Goal: Communication & Community: Answer question/provide support

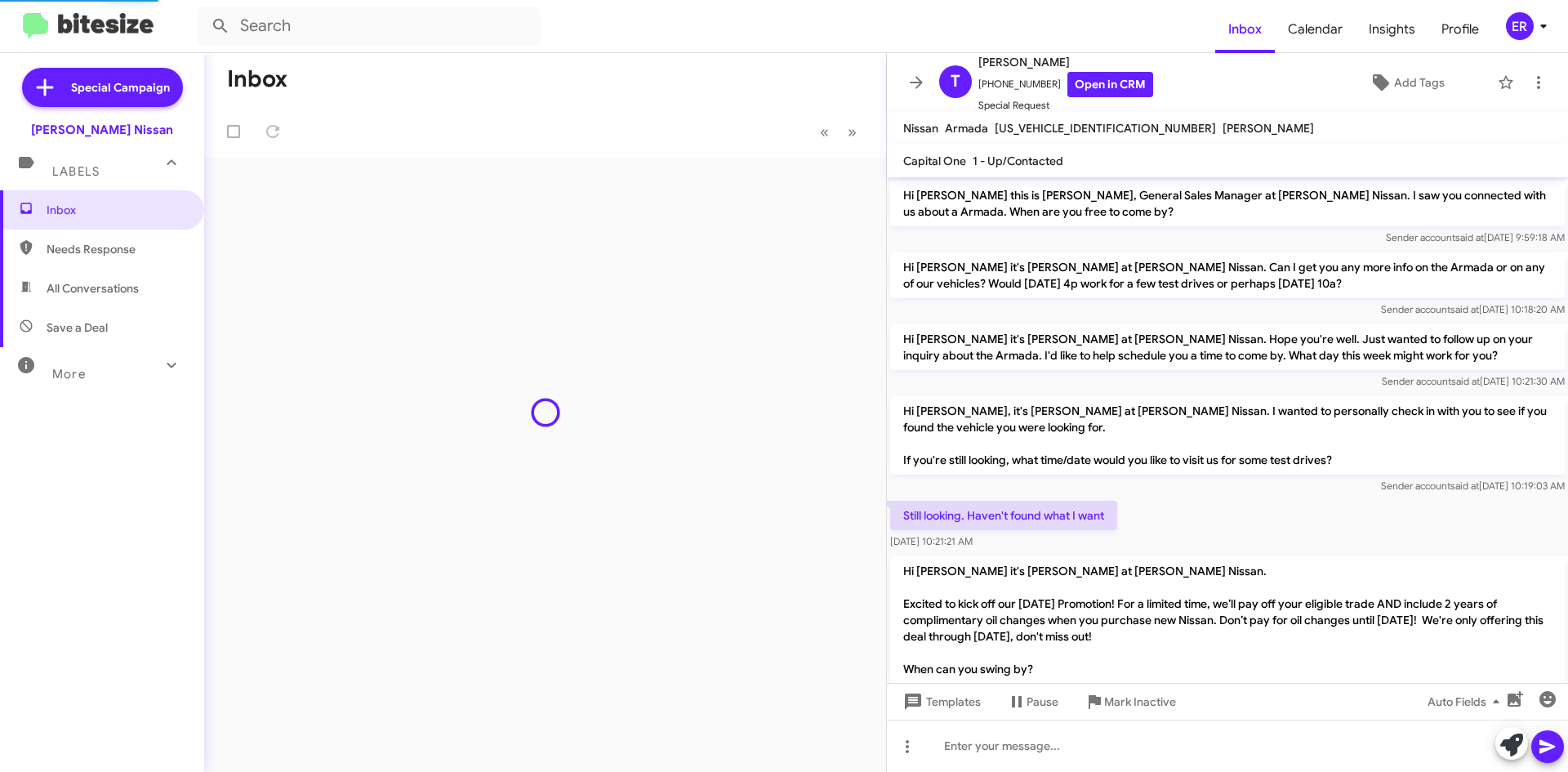
scroll to position [824, 0]
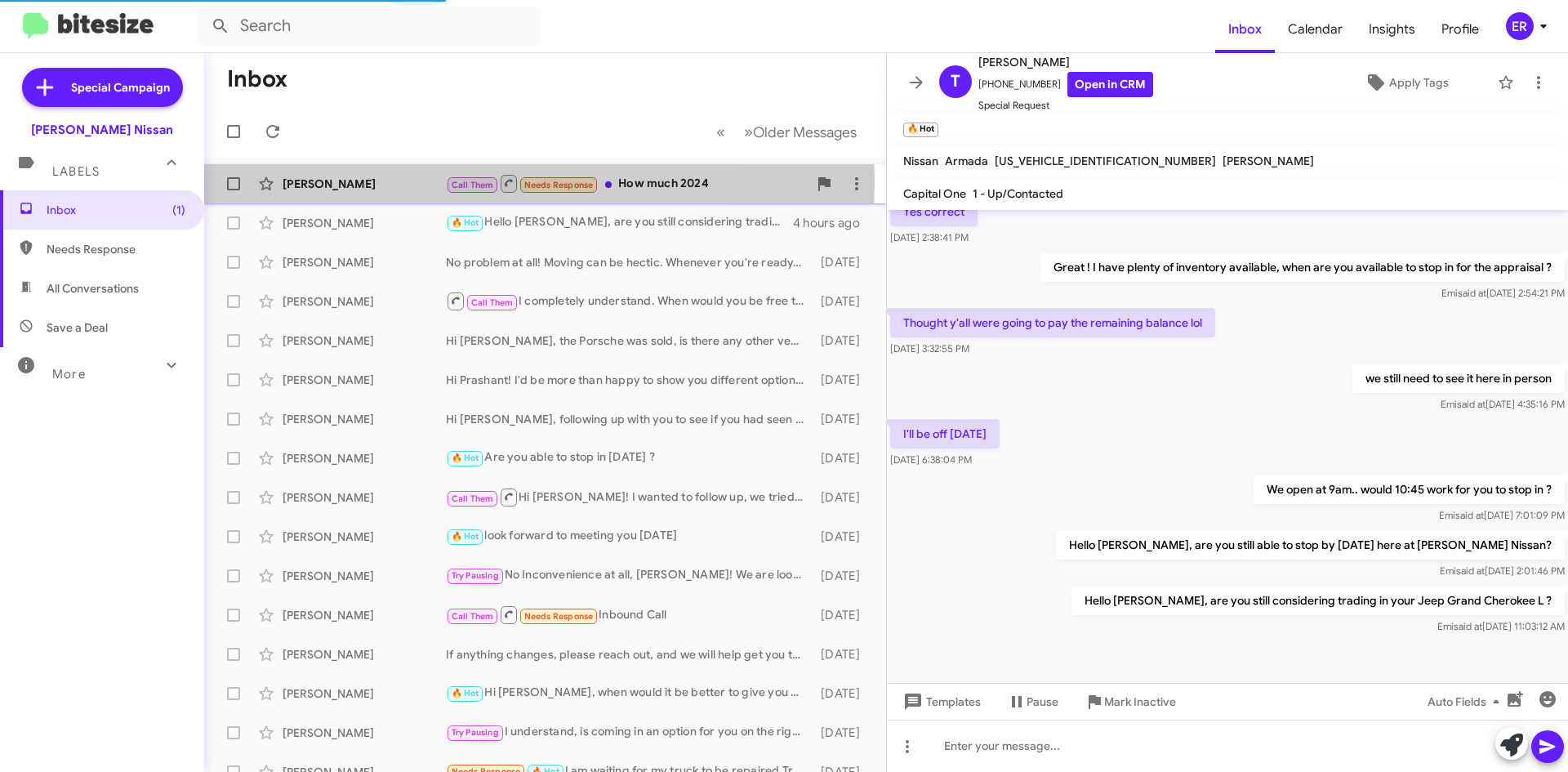
click at [389, 180] on div "[PERSON_NAME]" at bounding box center [364, 184] width 164 height 16
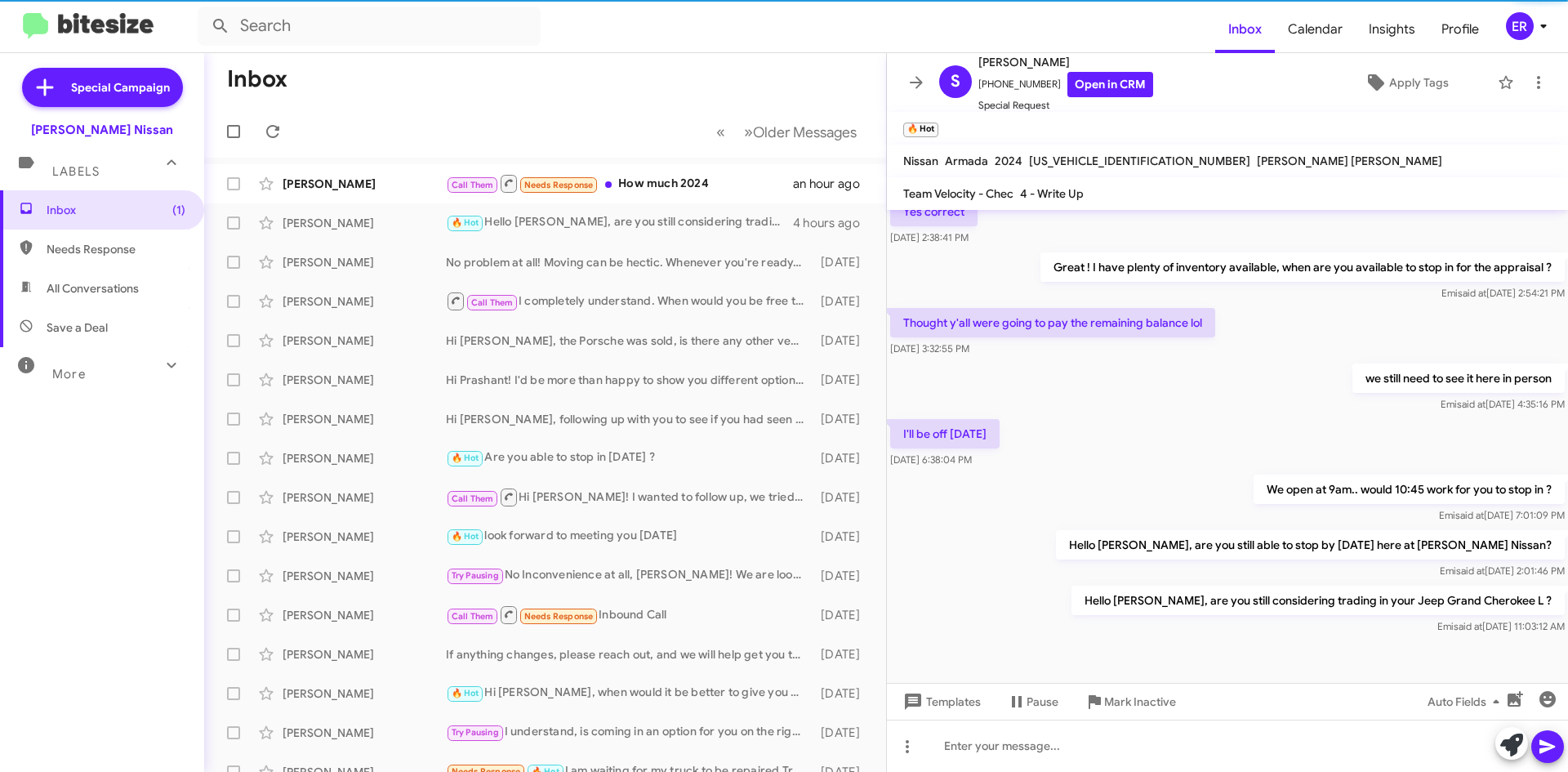
scroll to position [621, 0]
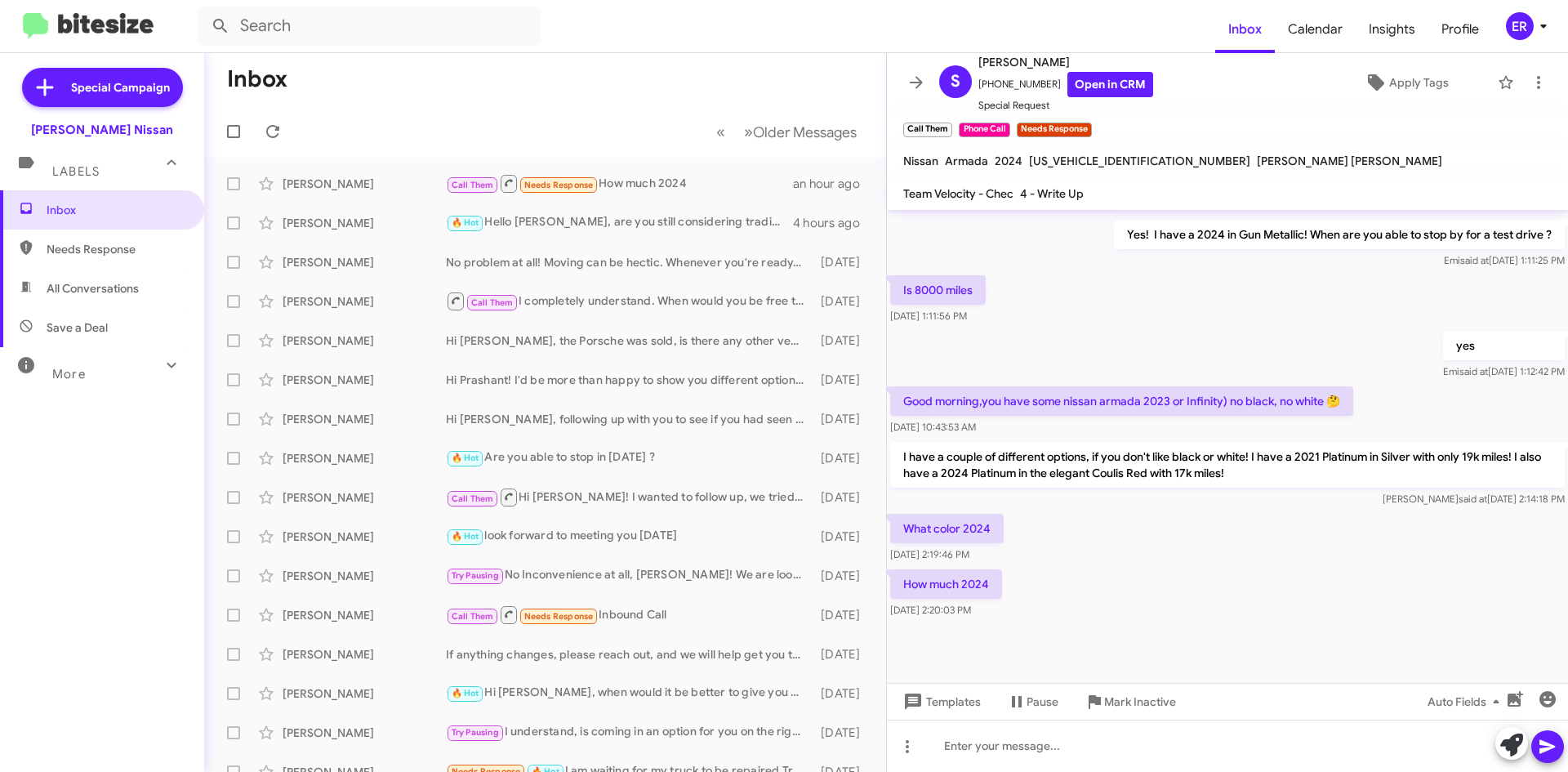
click at [1314, 576] on div "How much 2024 [DATE] 2:20:03 PM" at bounding box center [1227, 593] width 681 height 55
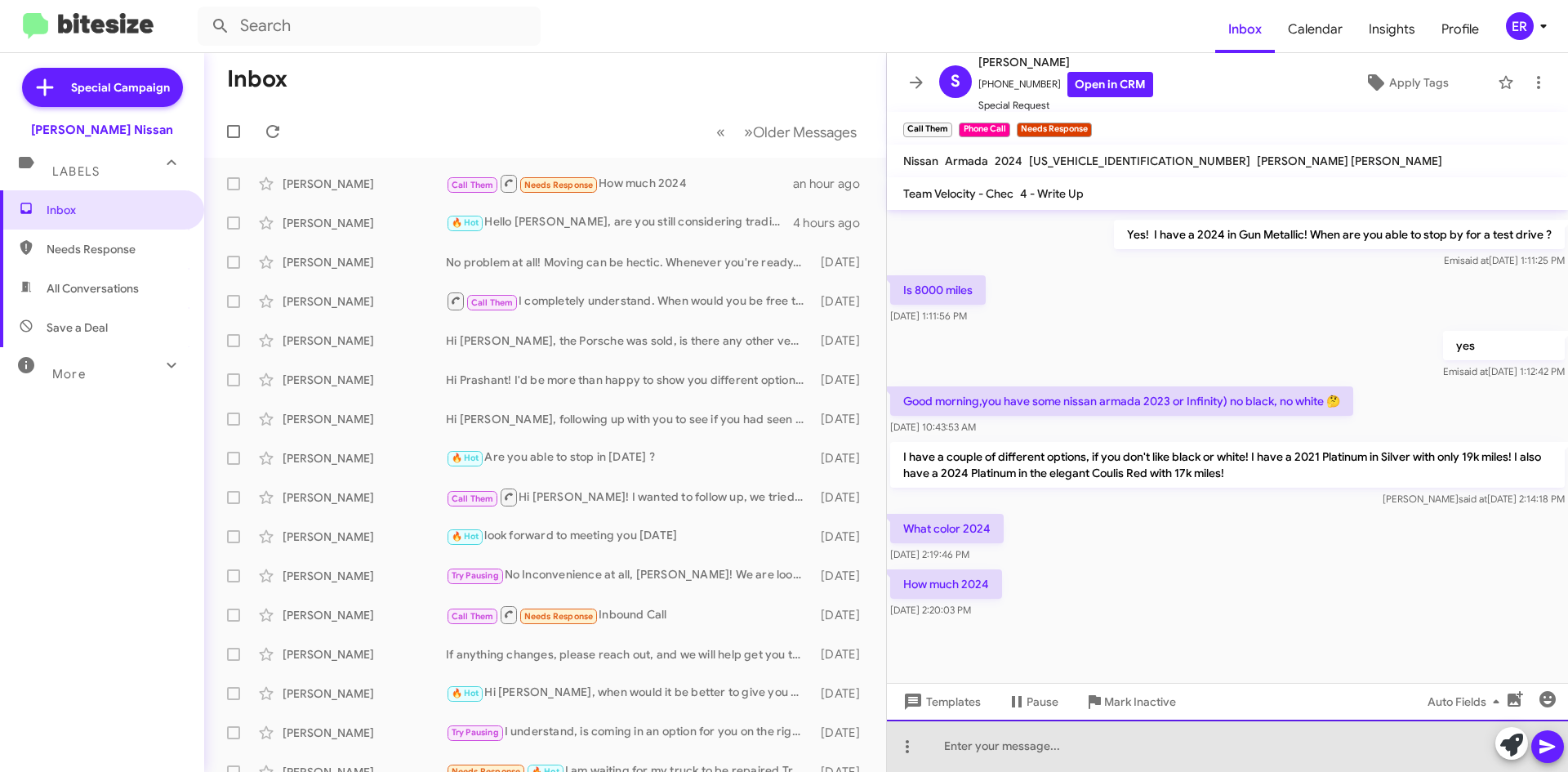
click at [1014, 758] on div at bounding box center [1227, 746] width 681 height 53
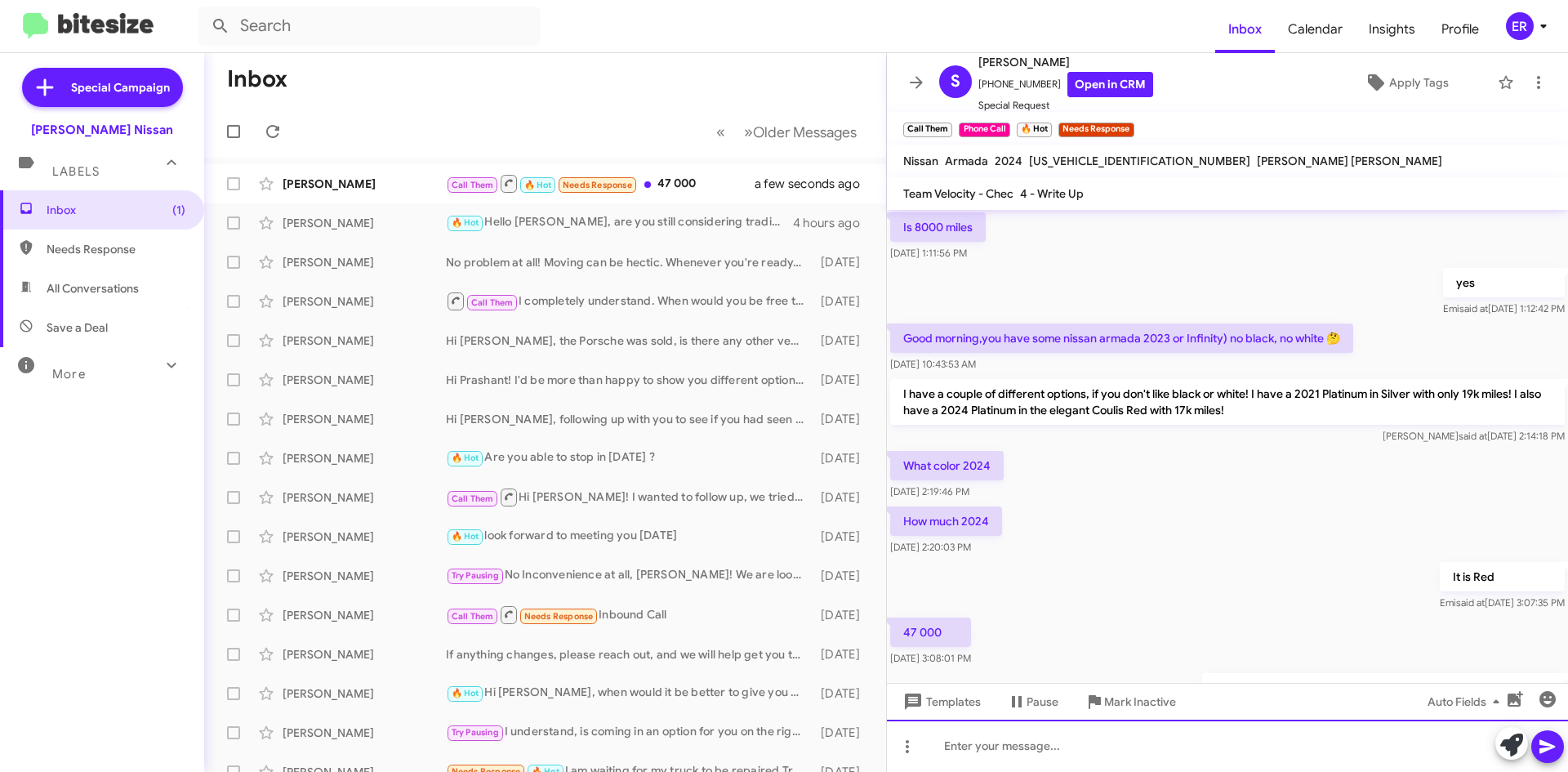
scroll to position [801, 0]
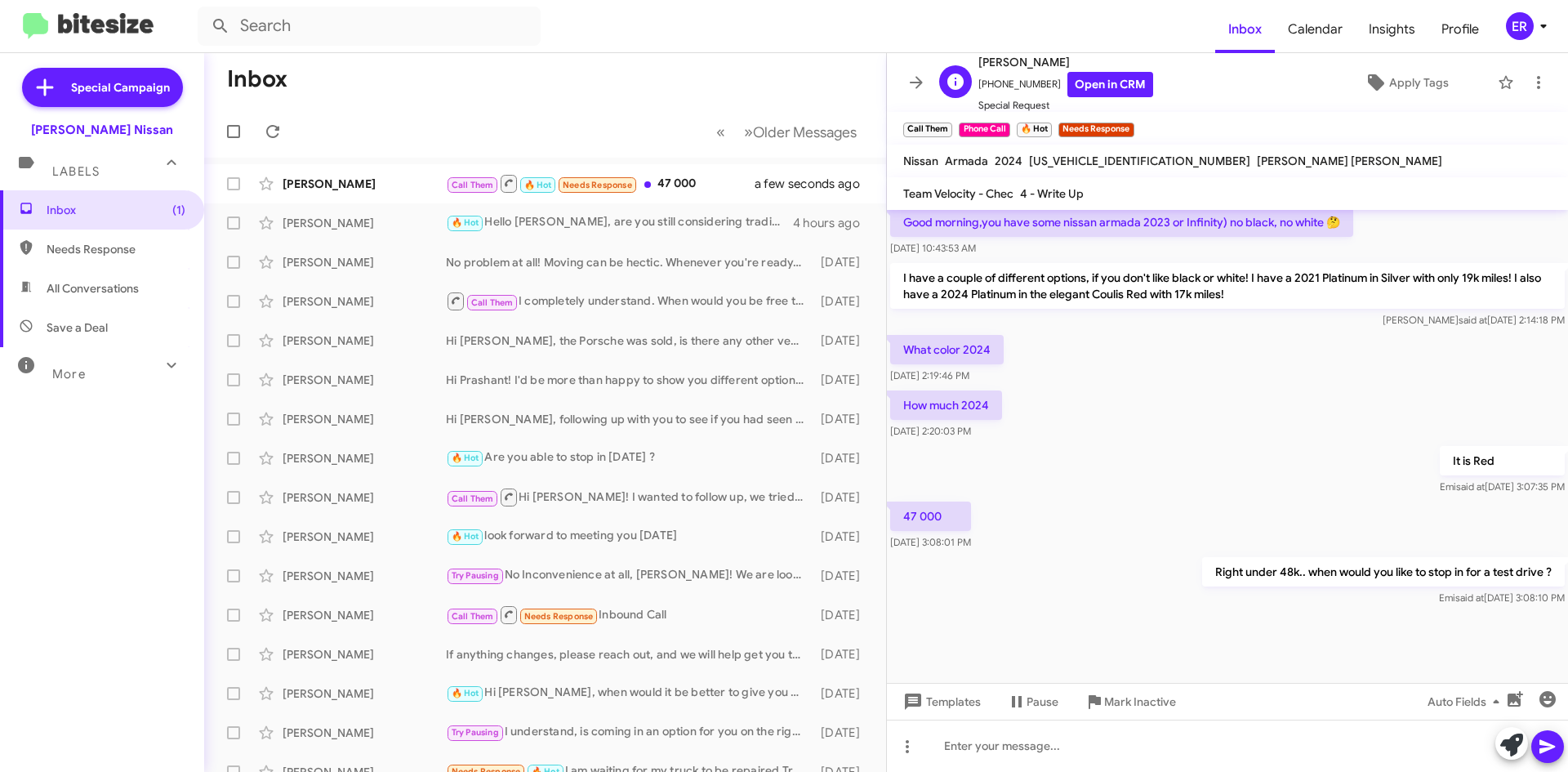
click at [1071, 102] on span "Special Request" at bounding box center [1065, 105] width 174 height 16
click at [1079, 70] on span "[PERSON_NAME]" at bounding box center [1065, 63] width 174 height 20
click at [1071, 86] on link "Open in CRM" at bounding box center [1110, 84] width 86 height 26
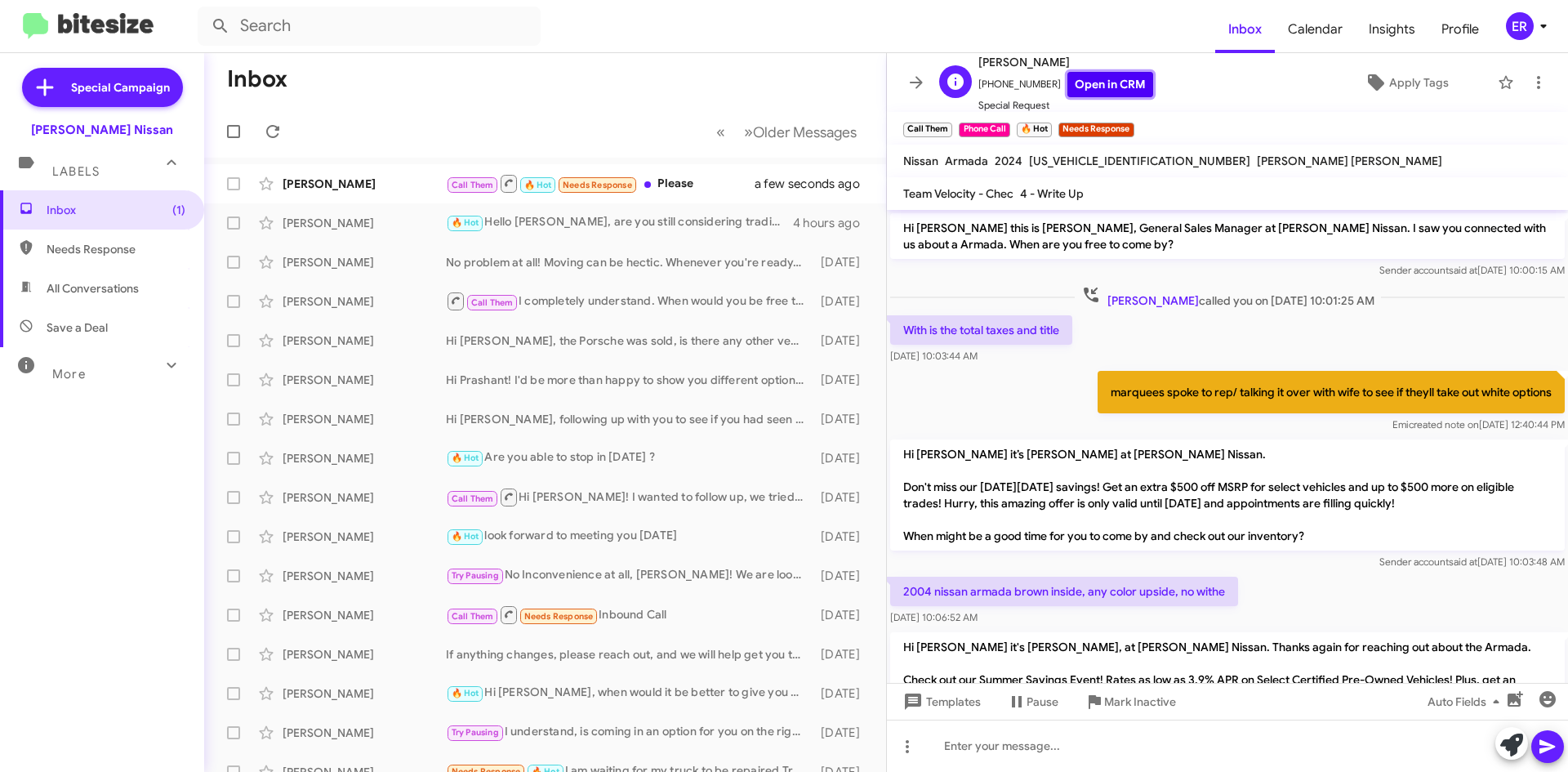
scroll to position [920, 0]
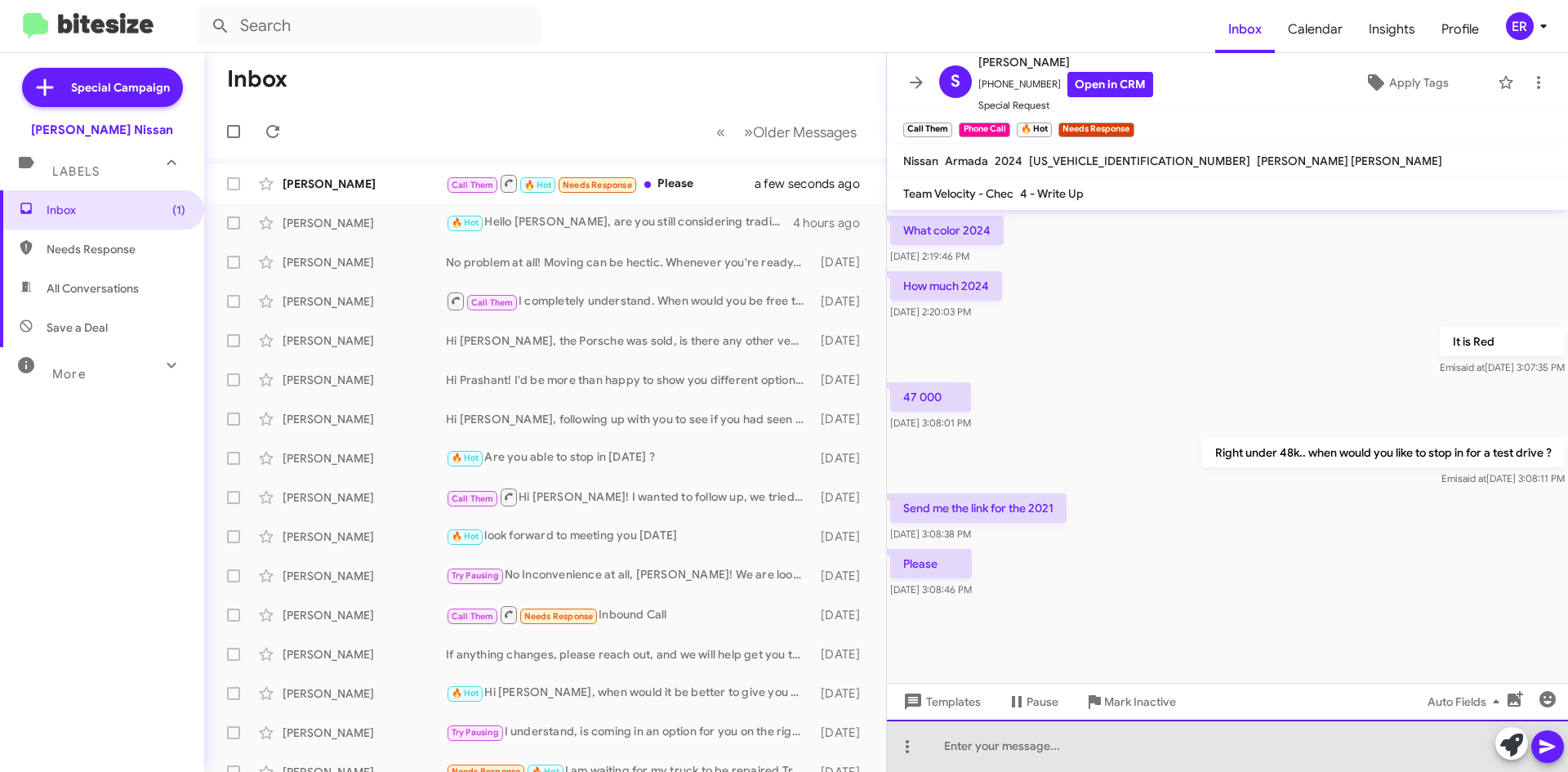
click at [966, 733] on div at bounding box center [1227, 746] width 681 height 53
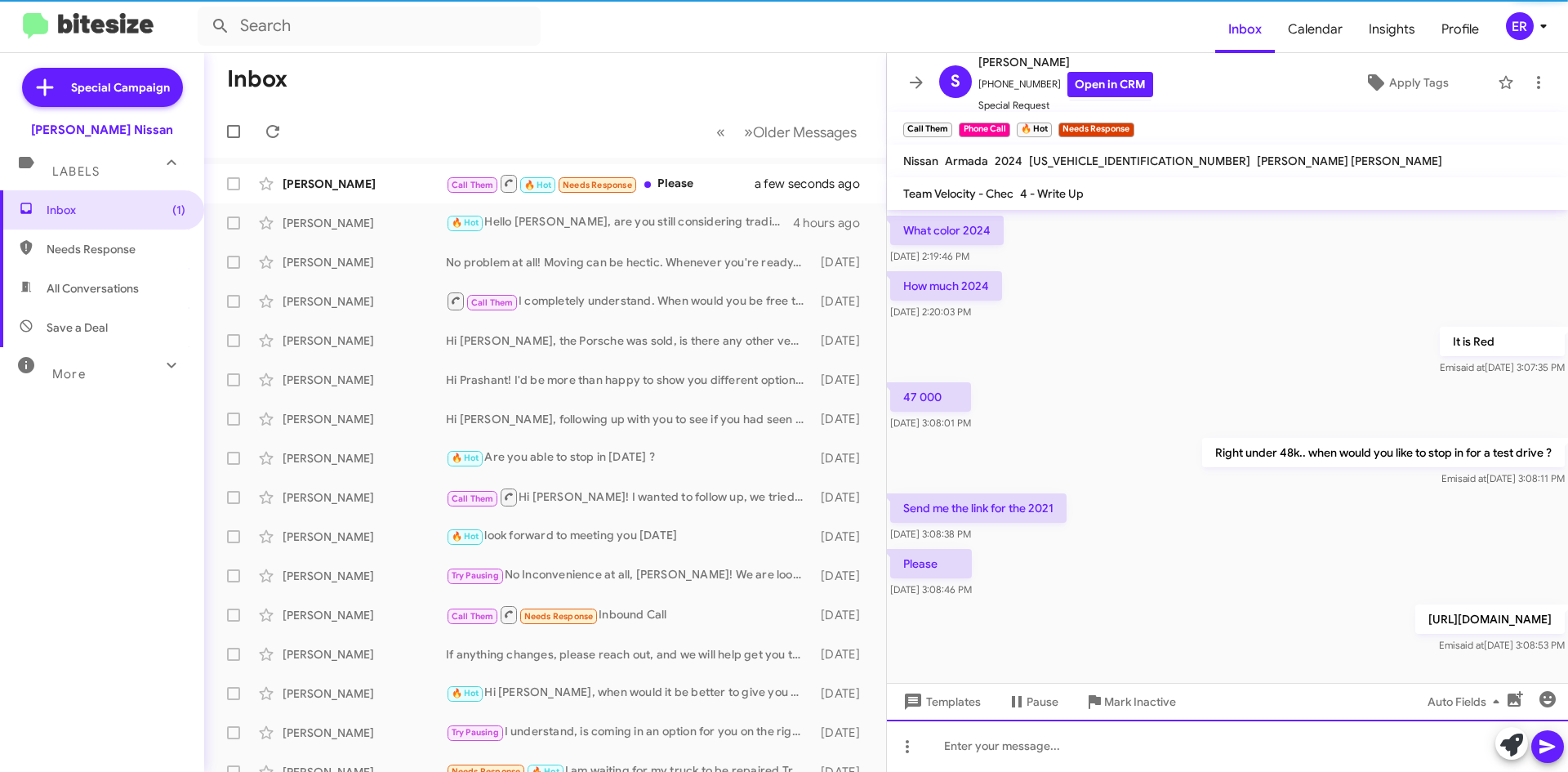
scroll to position [0, 0]
